Goal: Information Seeking & Learning: Understand process/instructions

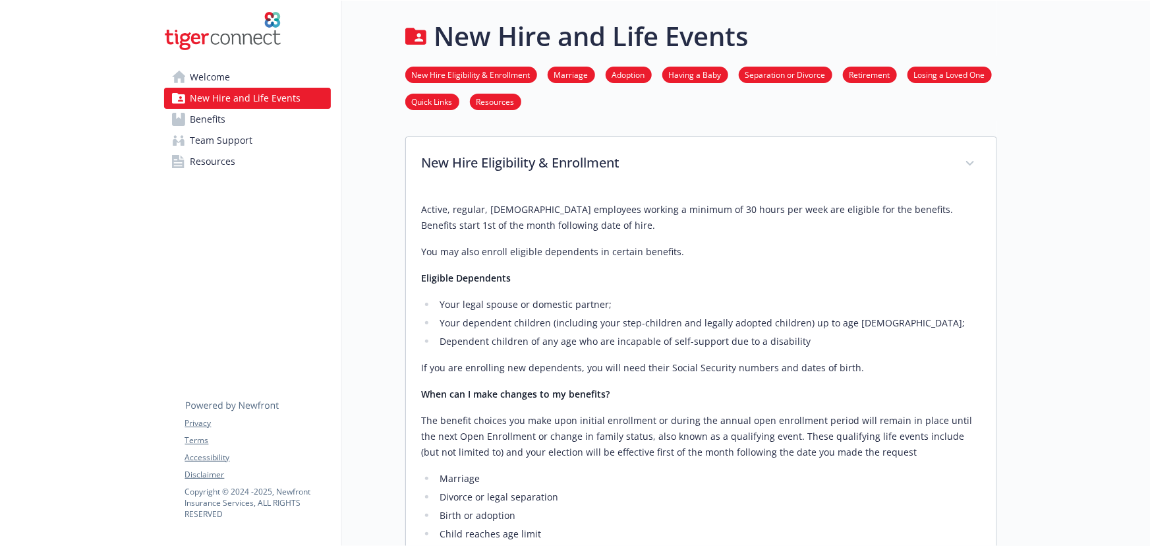
scroll to position [239, 0]
